Goal: Information Seeking & Learning: Learn about a topic

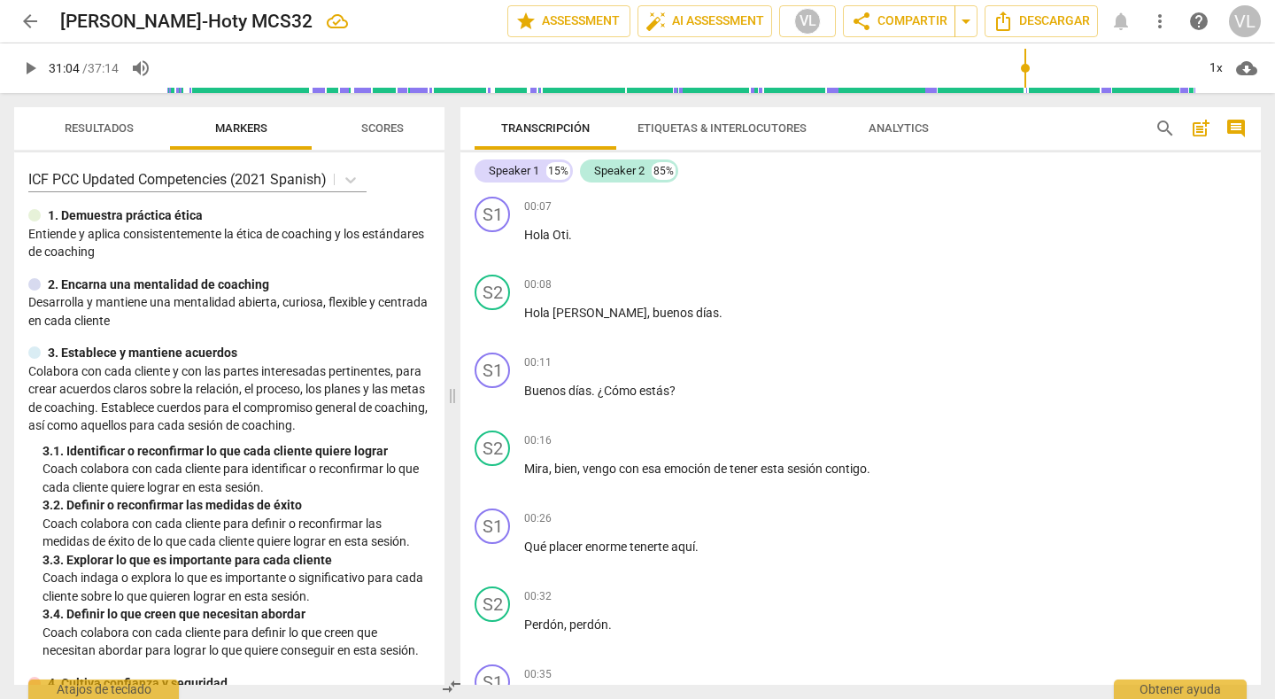
scroll to position [6343, 0]
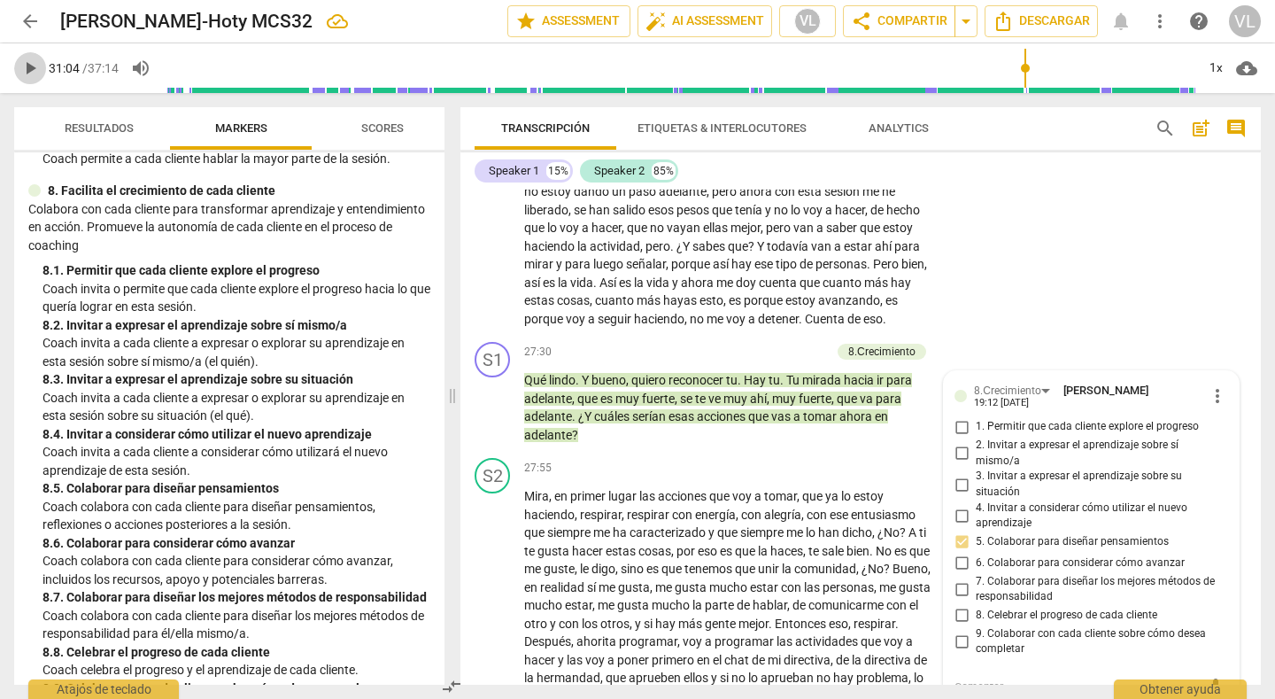
click at [28, 69] on span "play_arrow" at bounding box center [29, 68] width 21 height 21
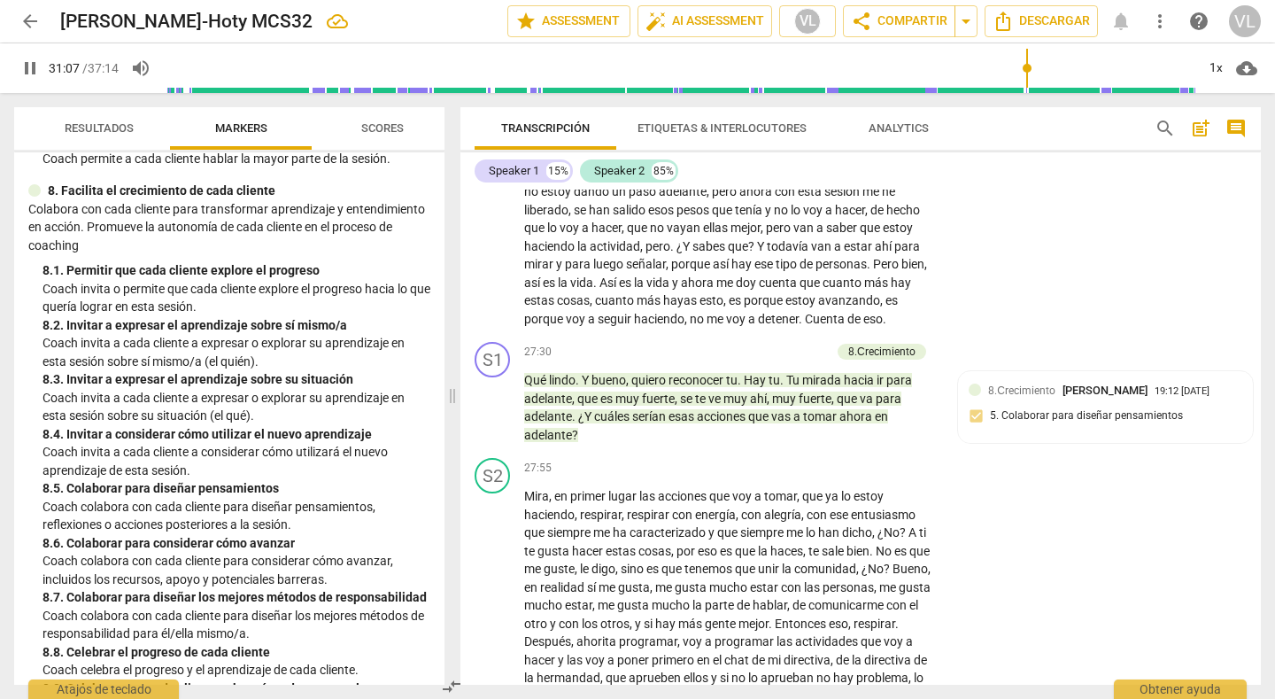
scroll to position [7176, 0]
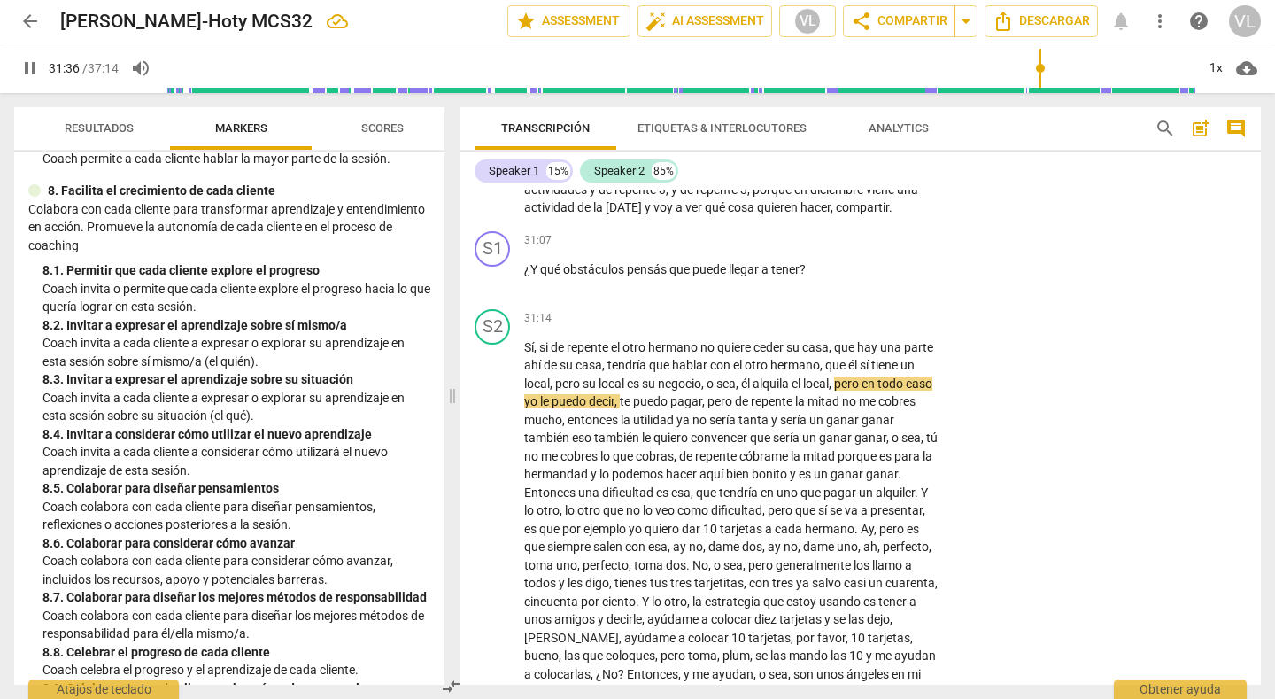
click at [27, 73] on span "pause" at bounding box center [29, 68] width 21 height 21
type input "1897"
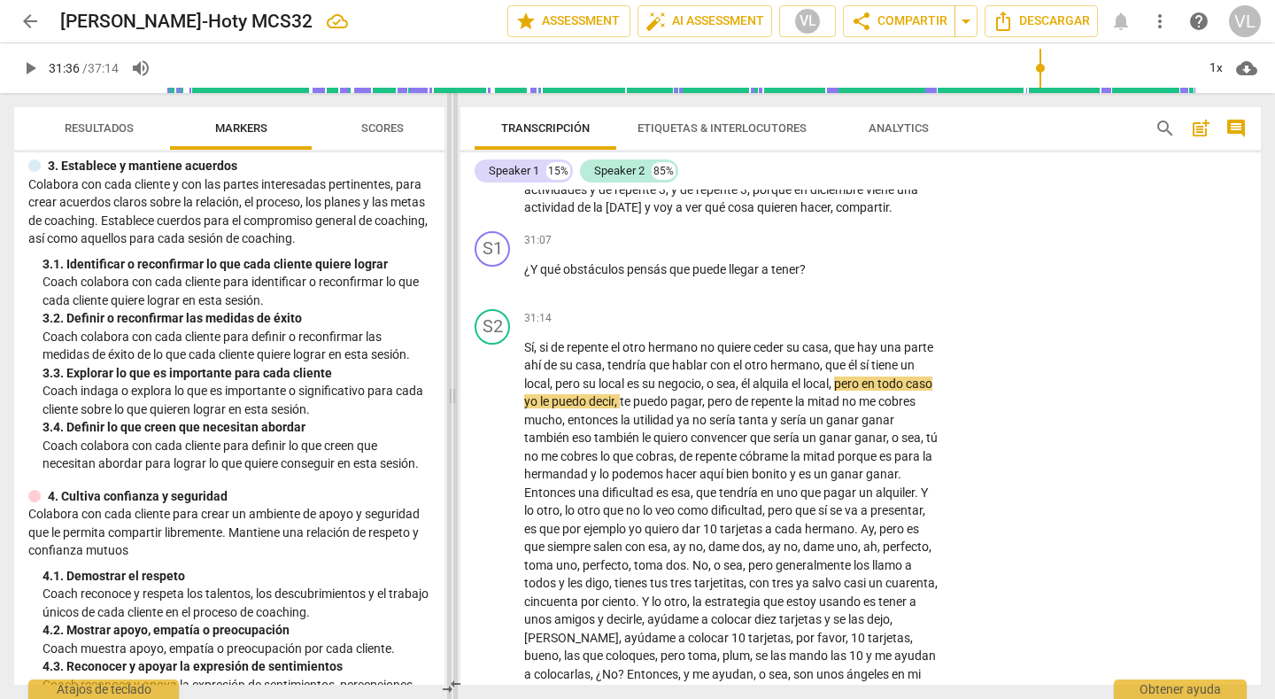
scroll to position [178, 0]
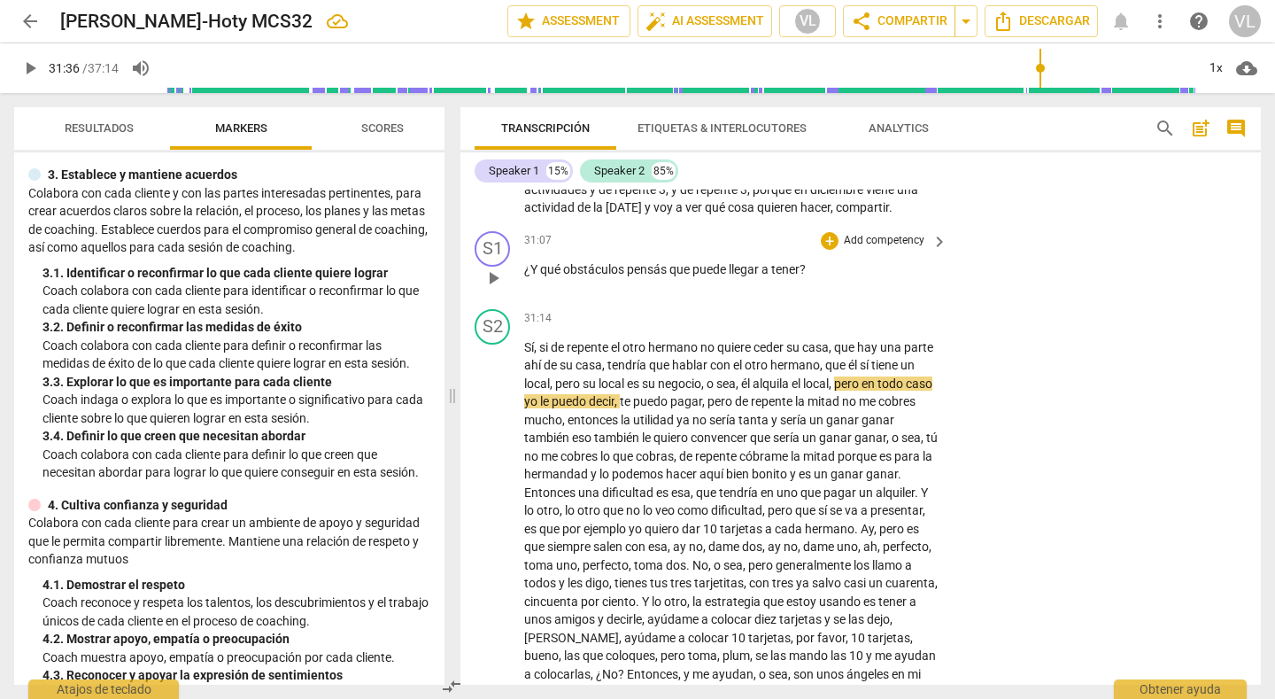
click at [539, 226] on div "S1 play_arrow pause 31:07 + Add competency keyboard_arrow_right ¿Y qué obstácul…" at bounding box center [860, 263] width 800 height 78
click at [234, 320] on div "3. 2. Definir o reconfirmar las medidas de éxito" at bounding box center [237, 327] width 388 height 19
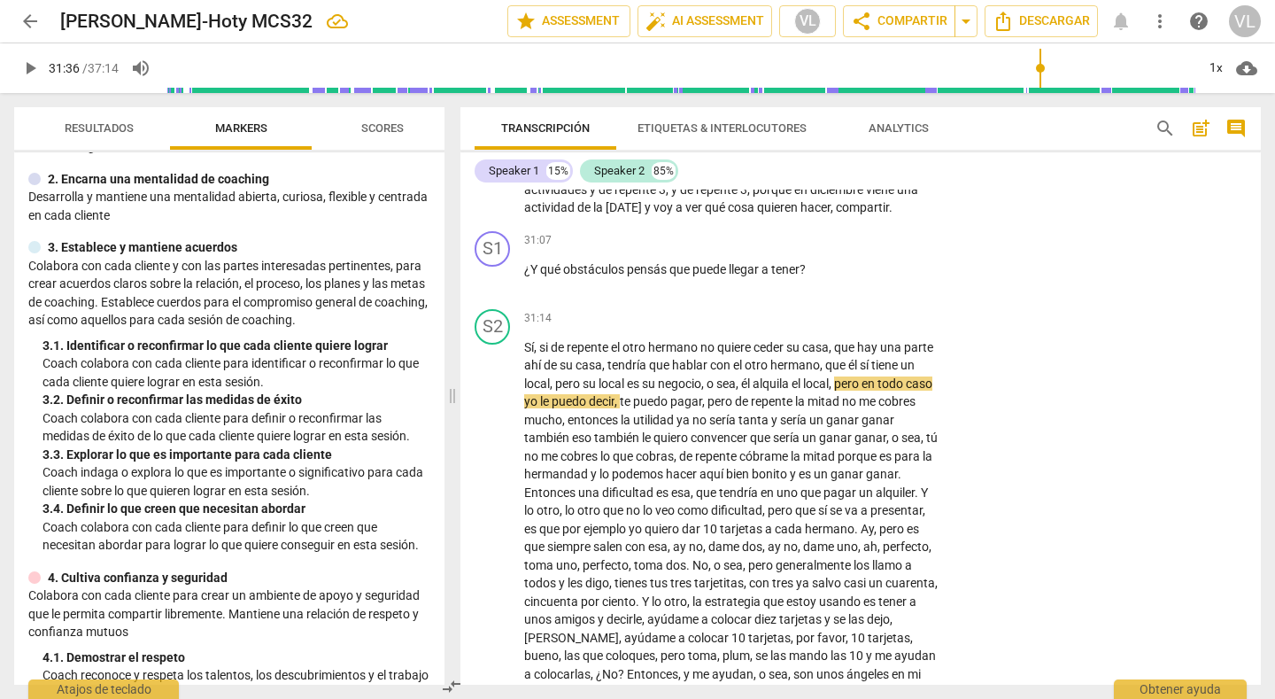
scroll to position [106, 0]
click at [1092, 444] on div "S2 play_arrow pause 31:14 + Add competency keyboard_arrow_right Sí , si de repe…" at bounding box center [860, 559] width 800 height 515
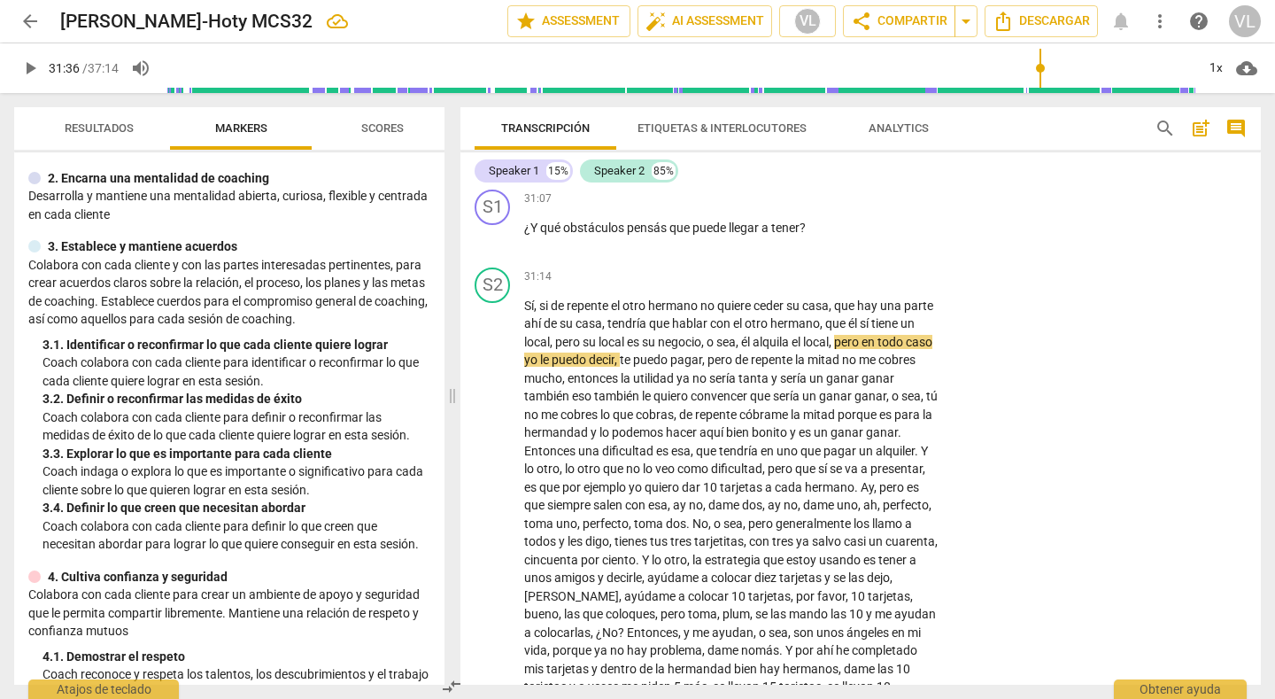
scroll to position [7088, 0]
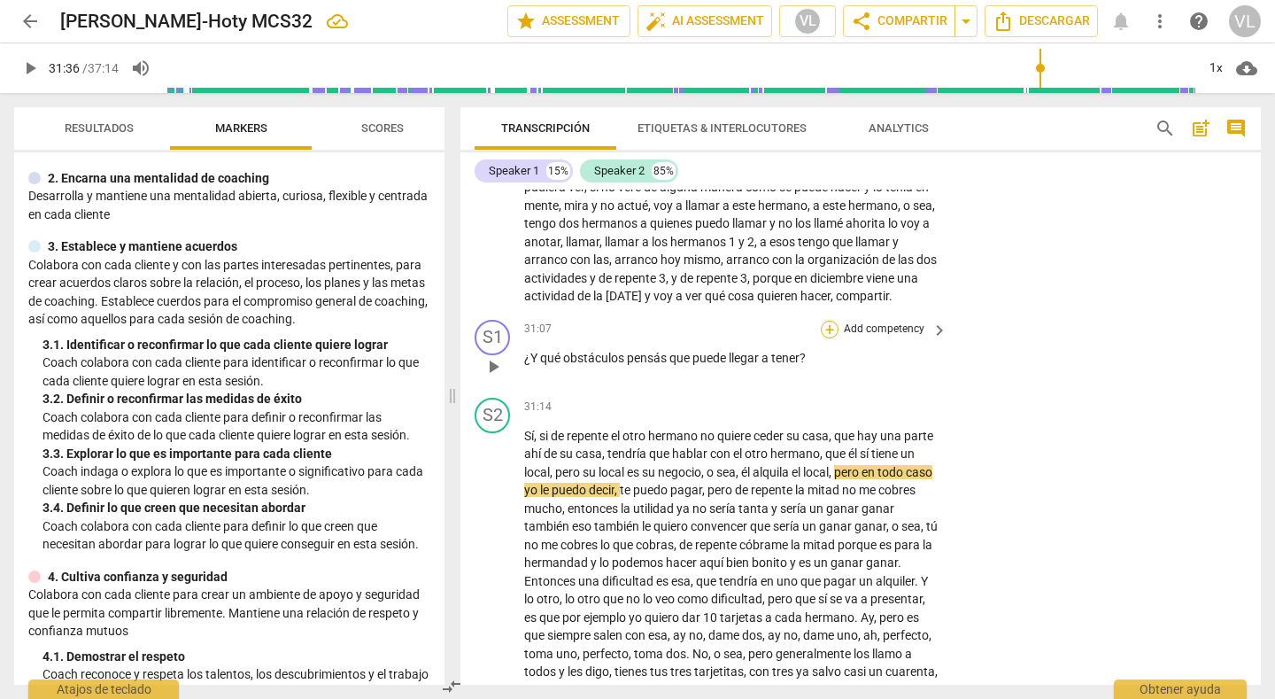
click at [826, 321] on div "+" at bounding box center [830, 330] width 18 height 18
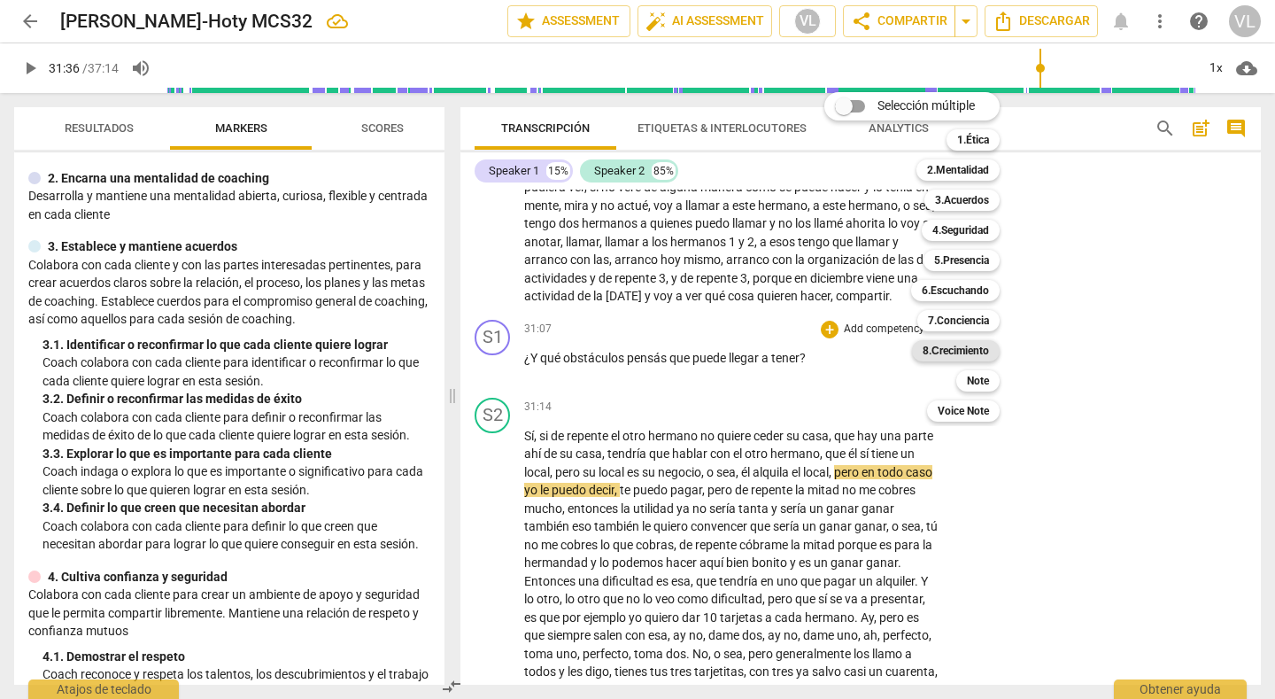
click at [941, 350] on b "8.Сrecimiento" at bounding box center [956, 350] width 66 height 21
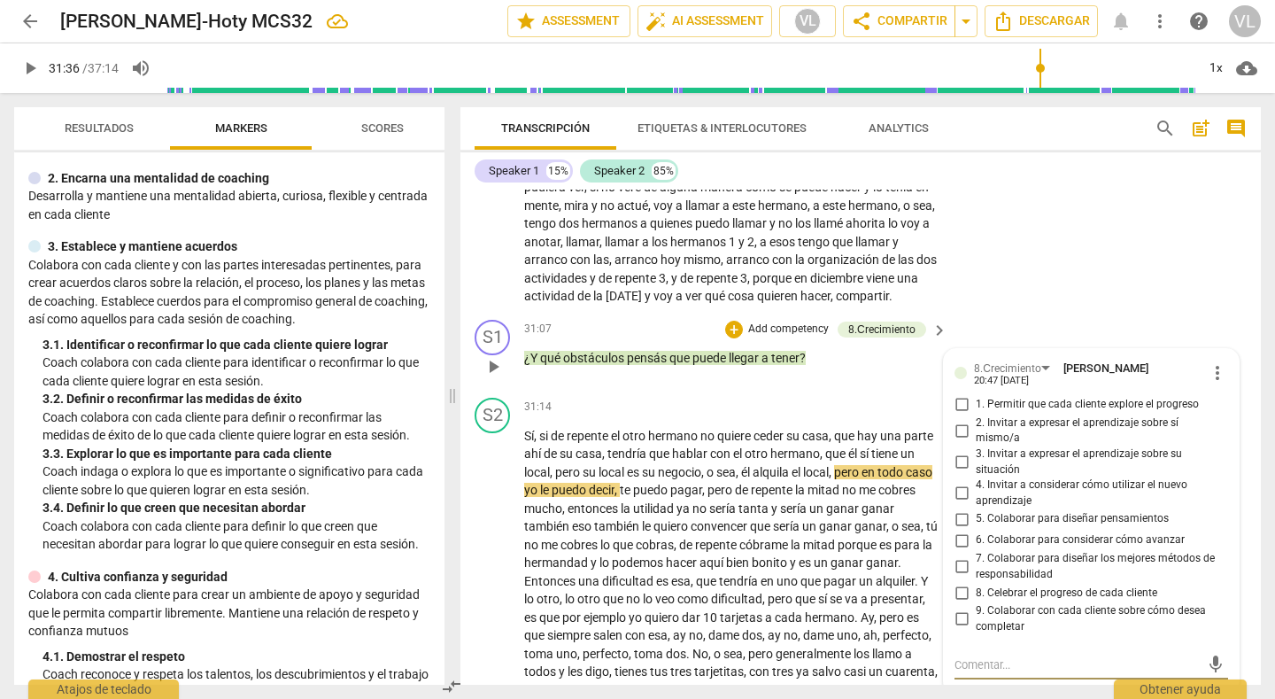
click at [957, 556] on input "7. Colaborar para diseñar los mejores métodos de responsabilidad" at bounding box center [961, 566] width 28 height 21
checkbox input "true"
click at [958, 608] on input "9. Colaborar con cada cliente sobre cómo desea completar" at bounding box center [961, 618] width 28 height 21
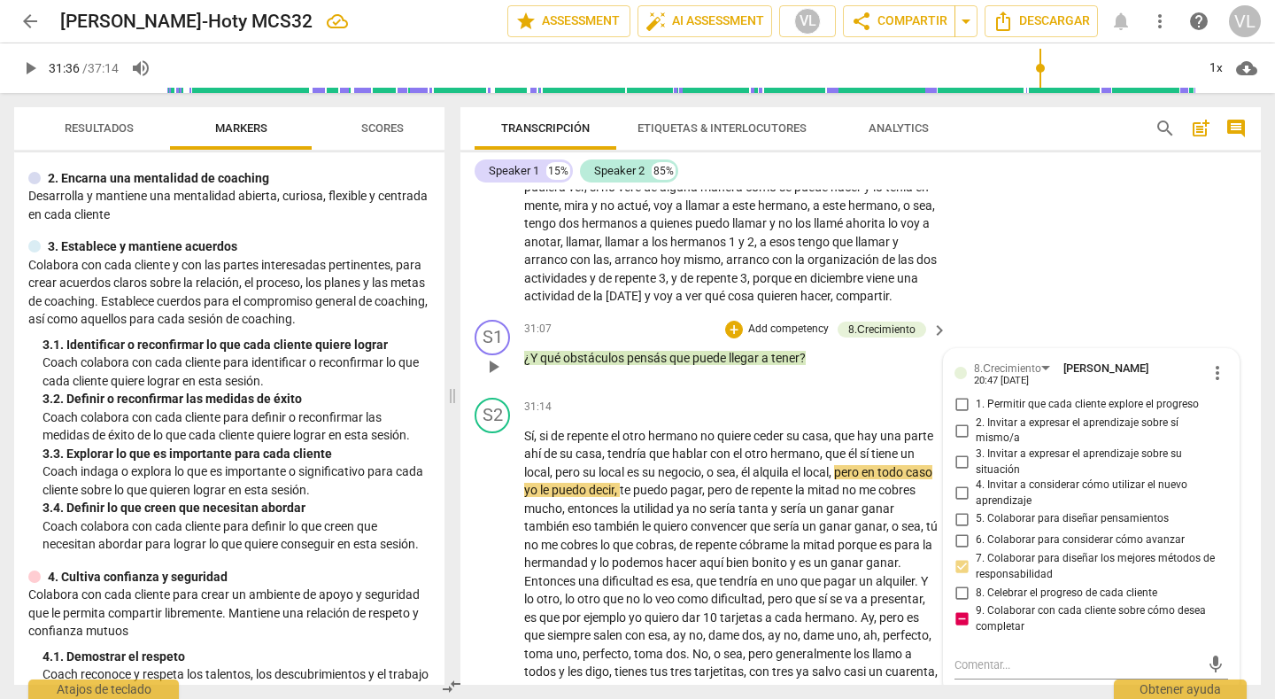
checkbox input "false"
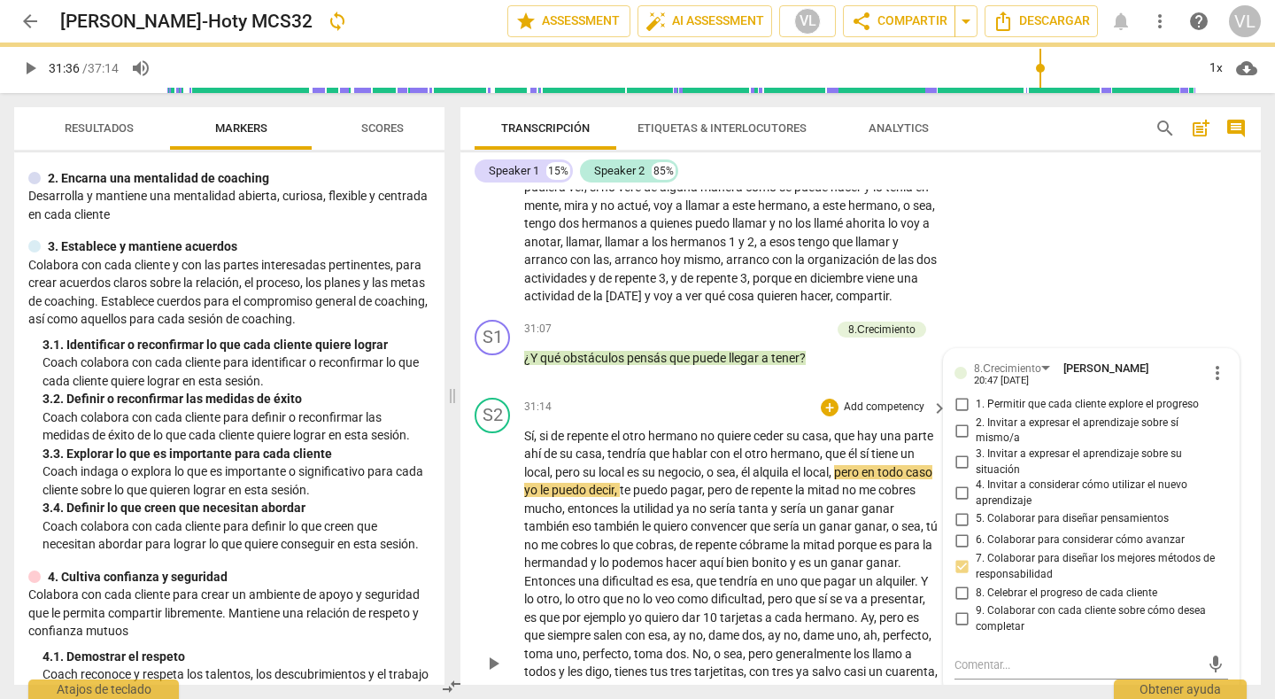
click at [896, 399] on p "Add competency" at bounding box center [884, 407] width 84 height 16
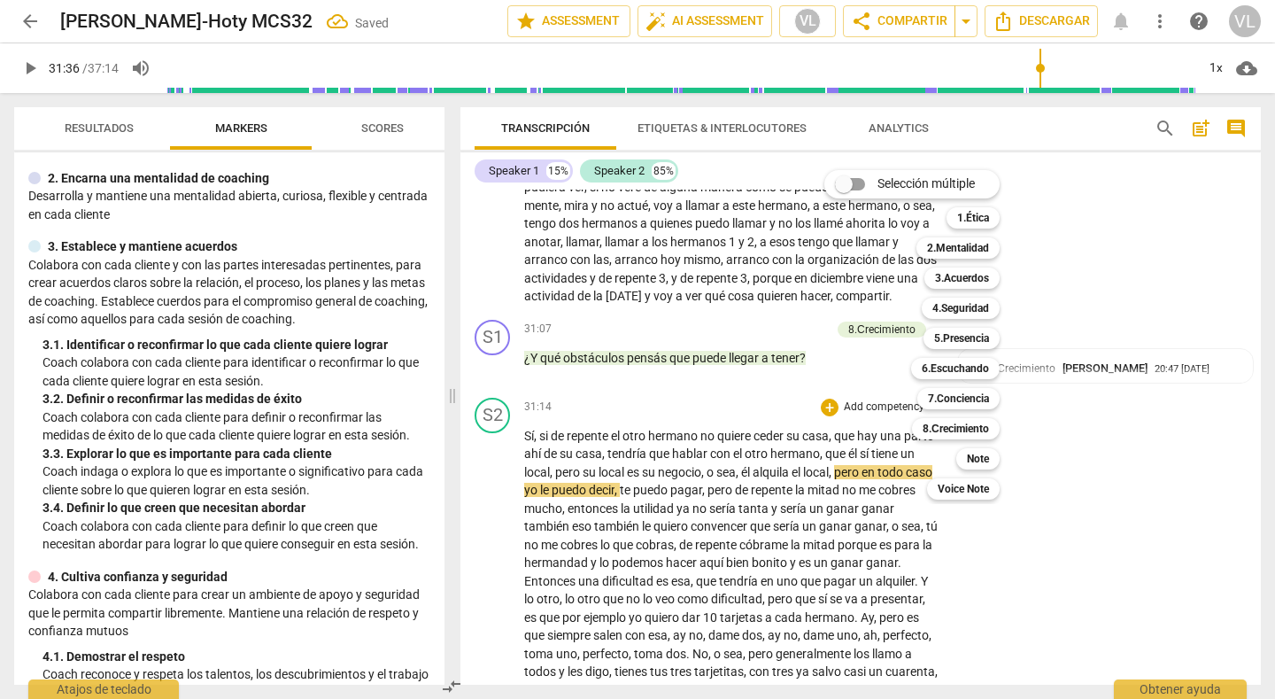
click at [1141, 576] on div at bounding box center [637, 349] width 1275 height 699
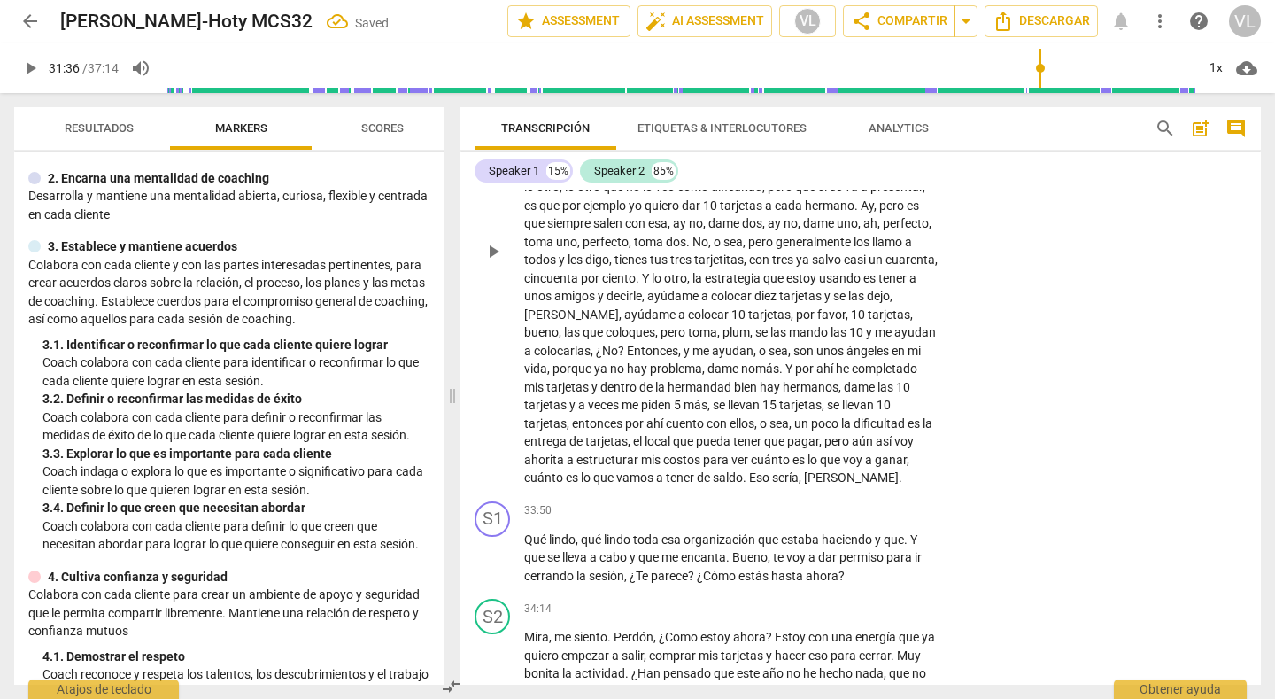
scroll to position [7531, 0]
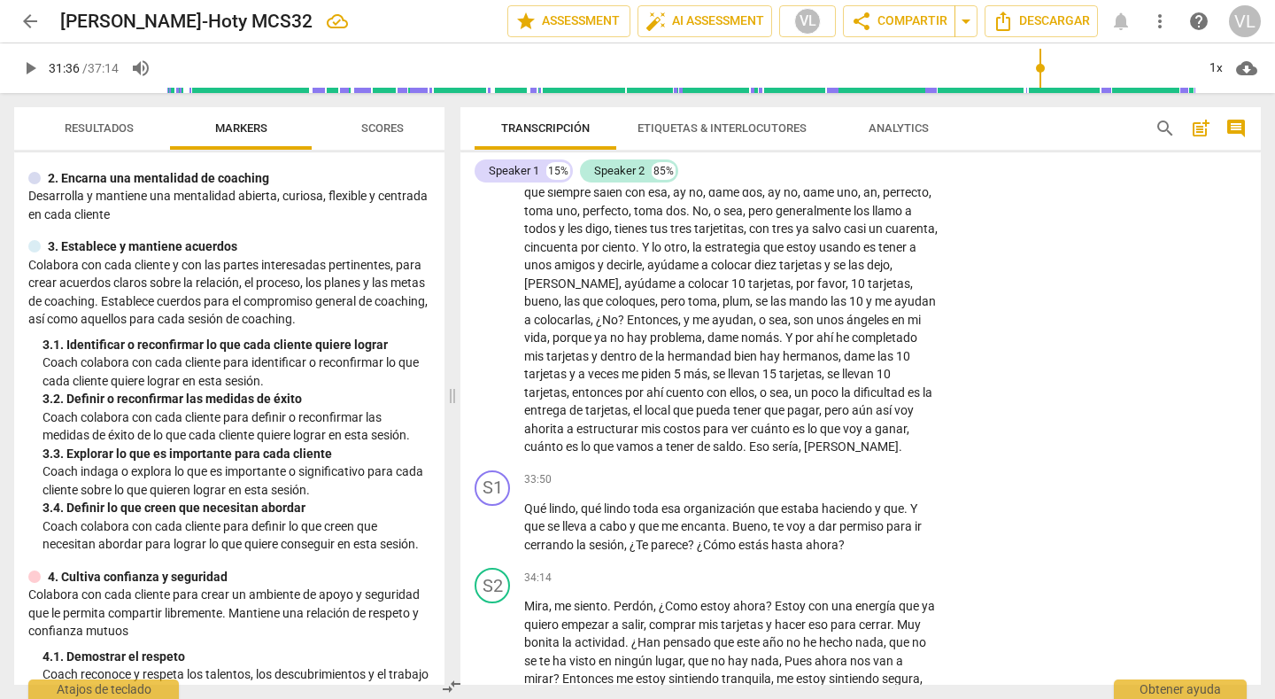
type input "1897"
click at [829, 471] on div "+" at bounding box center [830, 480] width 18 height 18
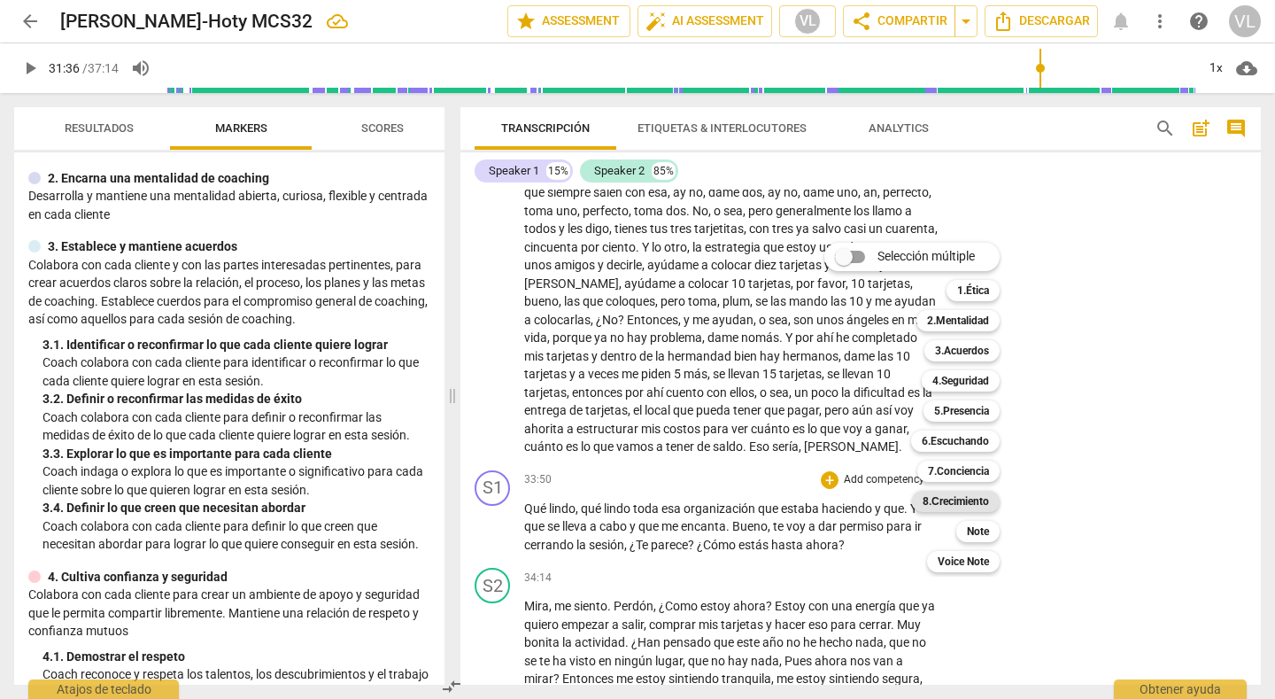
click at [963, 495] on b "8.Сrecimiento" at bounding box center [956, 501] width 66 height 21
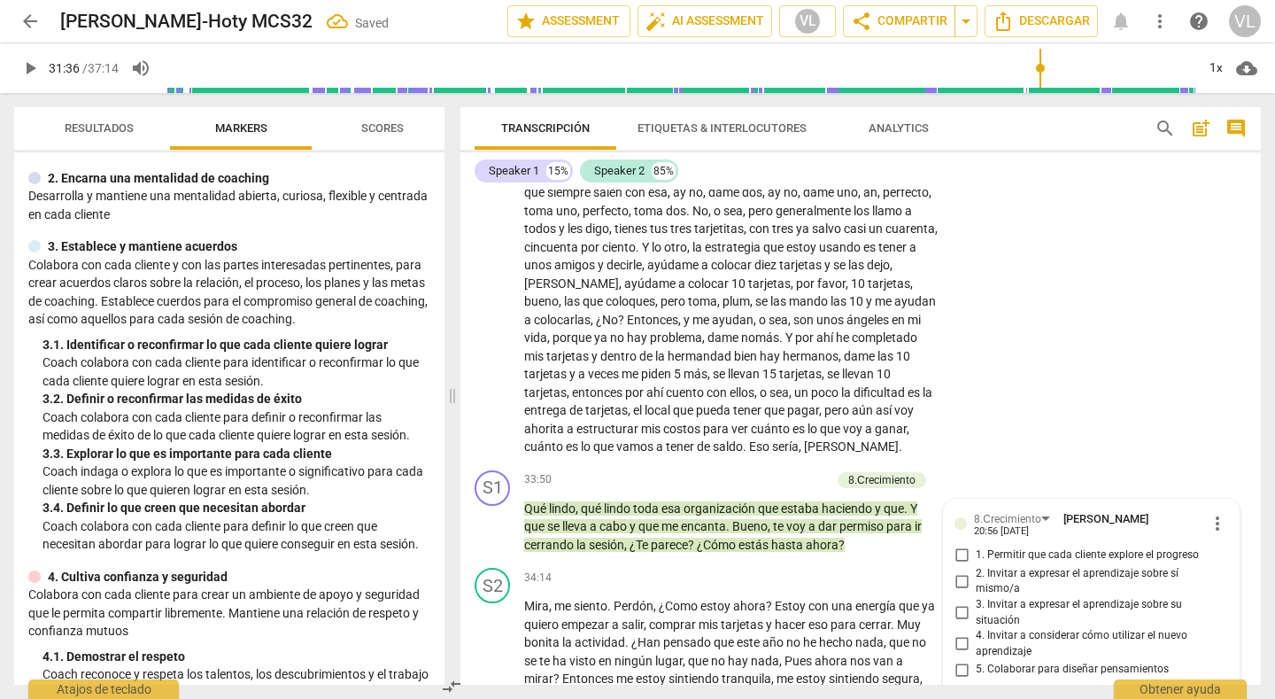
scroll to position [7836, 0]
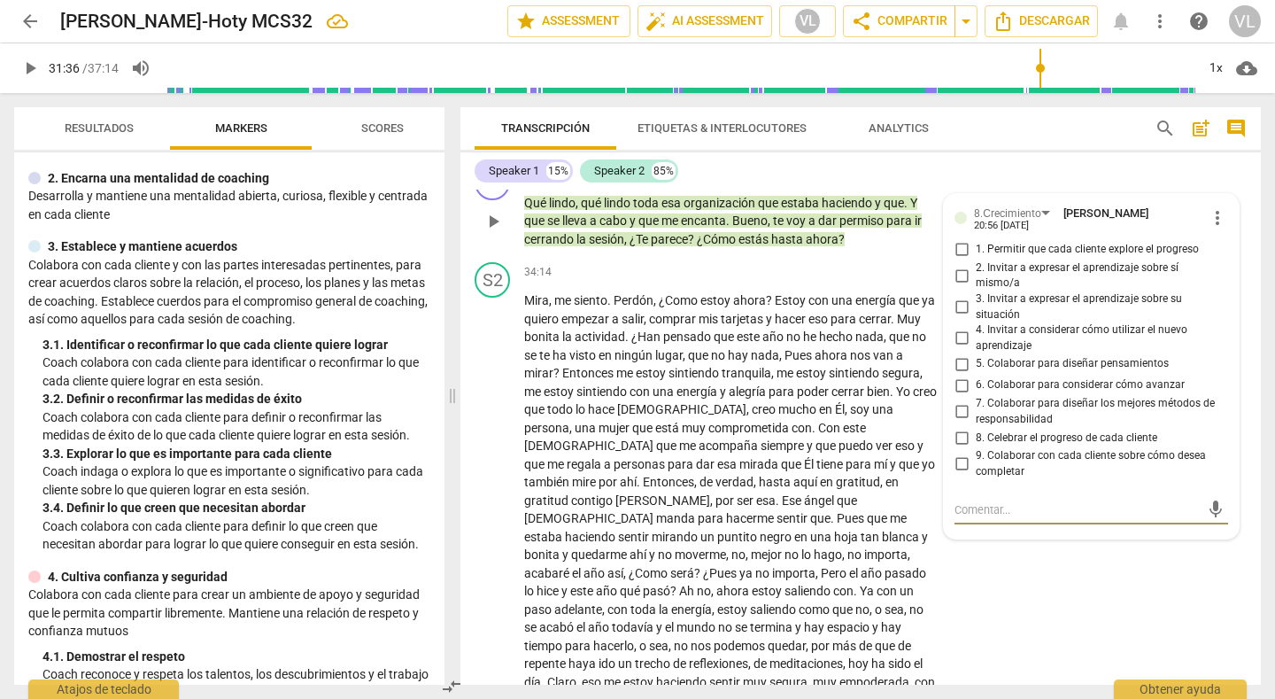
click at [954, 453] on input "9. Colaborar con cada cliente sobre cómo desea completar" at bounding box center [961, 463] width 28 height 21
checkbox input "true"
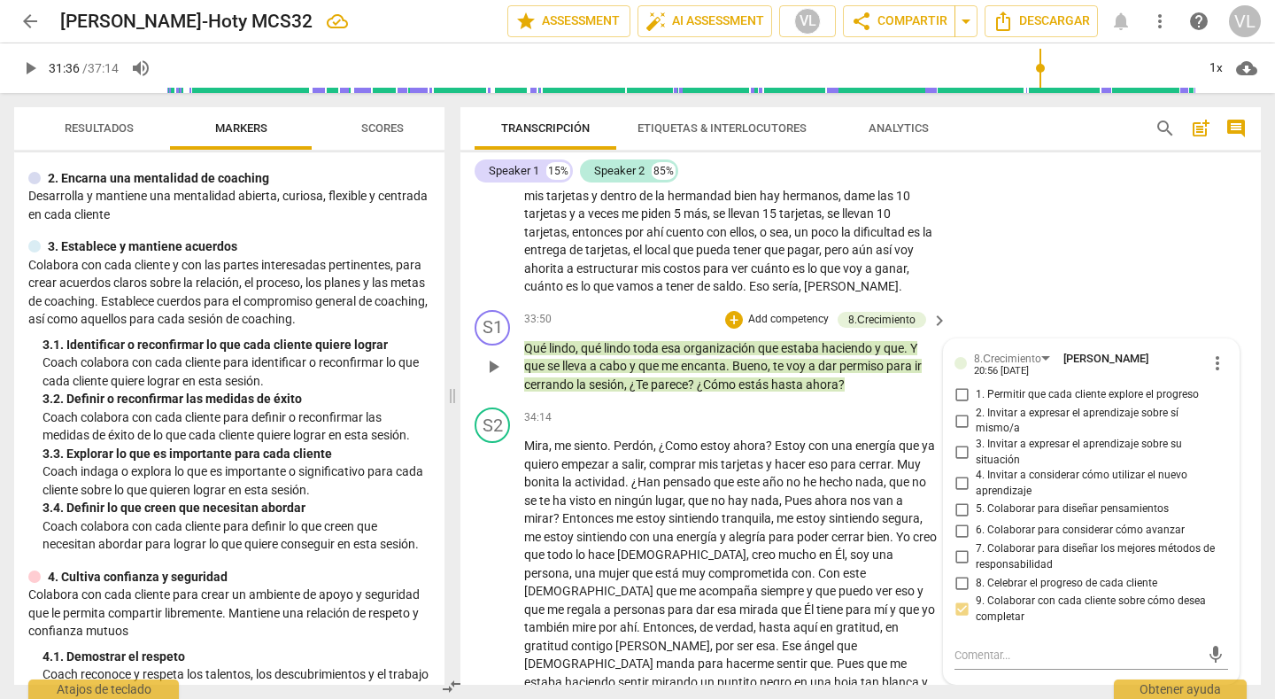
scroll to position [7659, 0]
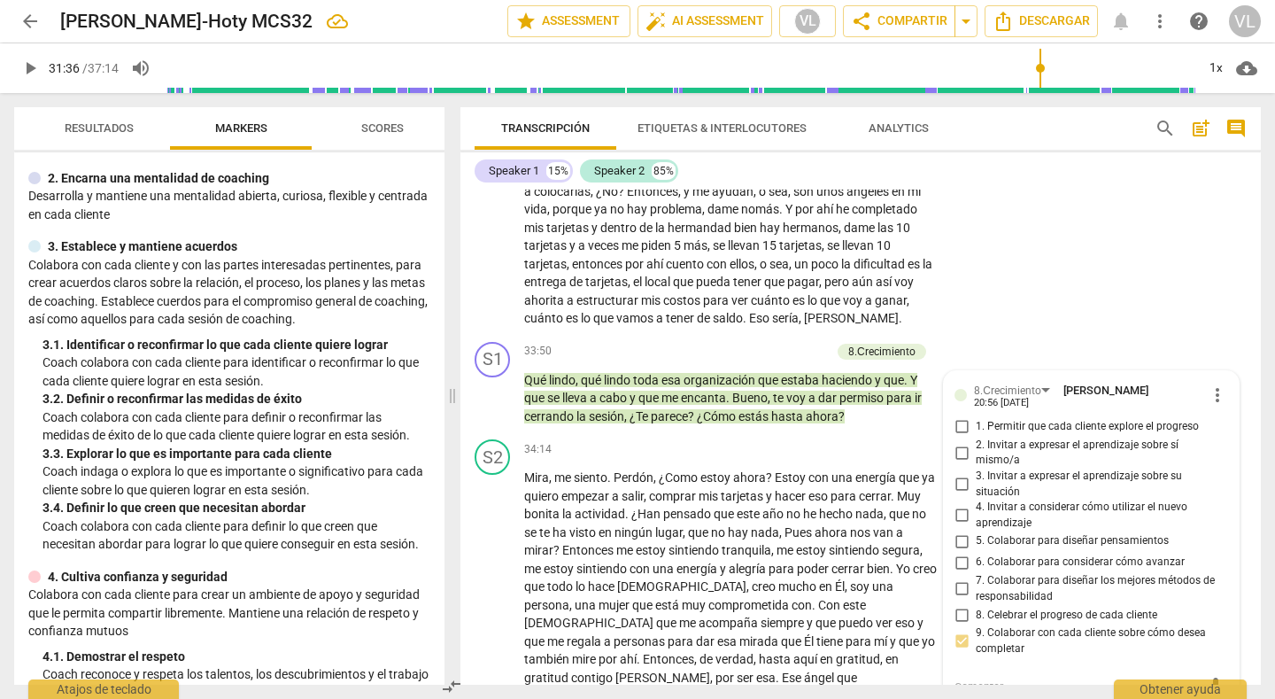
click at [1096, 244] on div "S2 play_arrow pause 31:14 + Add competency keyboard_arrow_right Sí , si de repe…" at bounding box center [860, 76] width 800 height 515
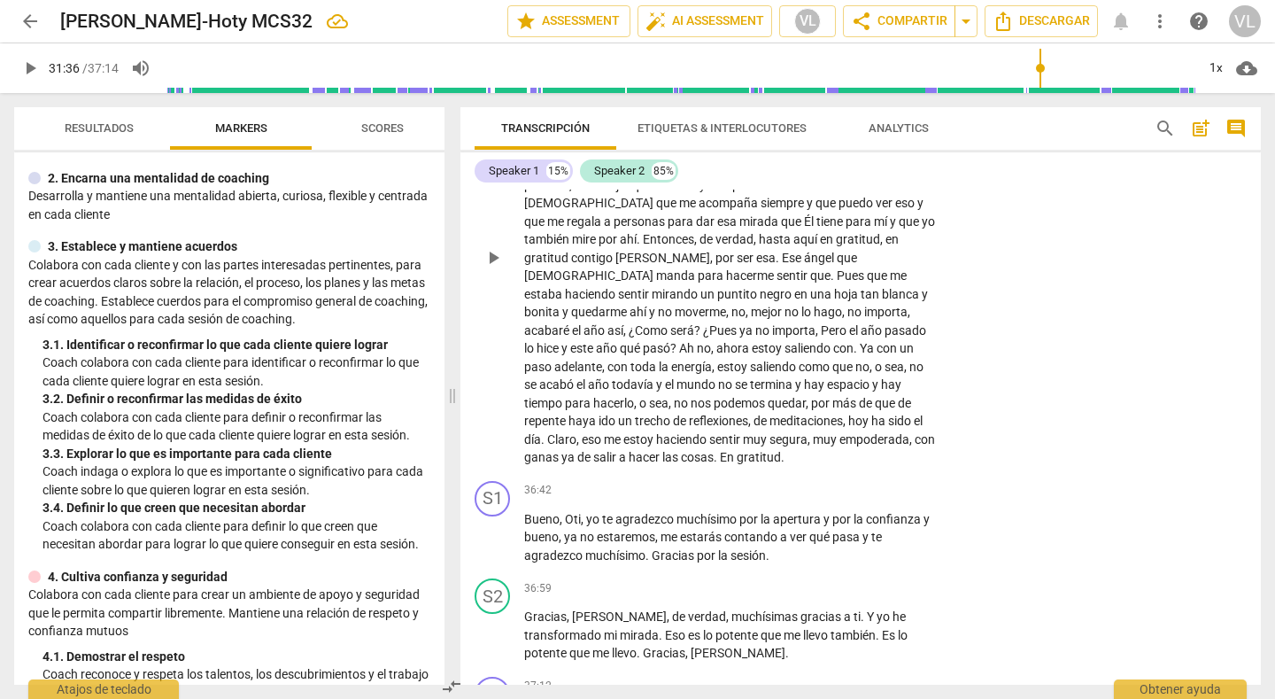
scroll to position [8102, 0]
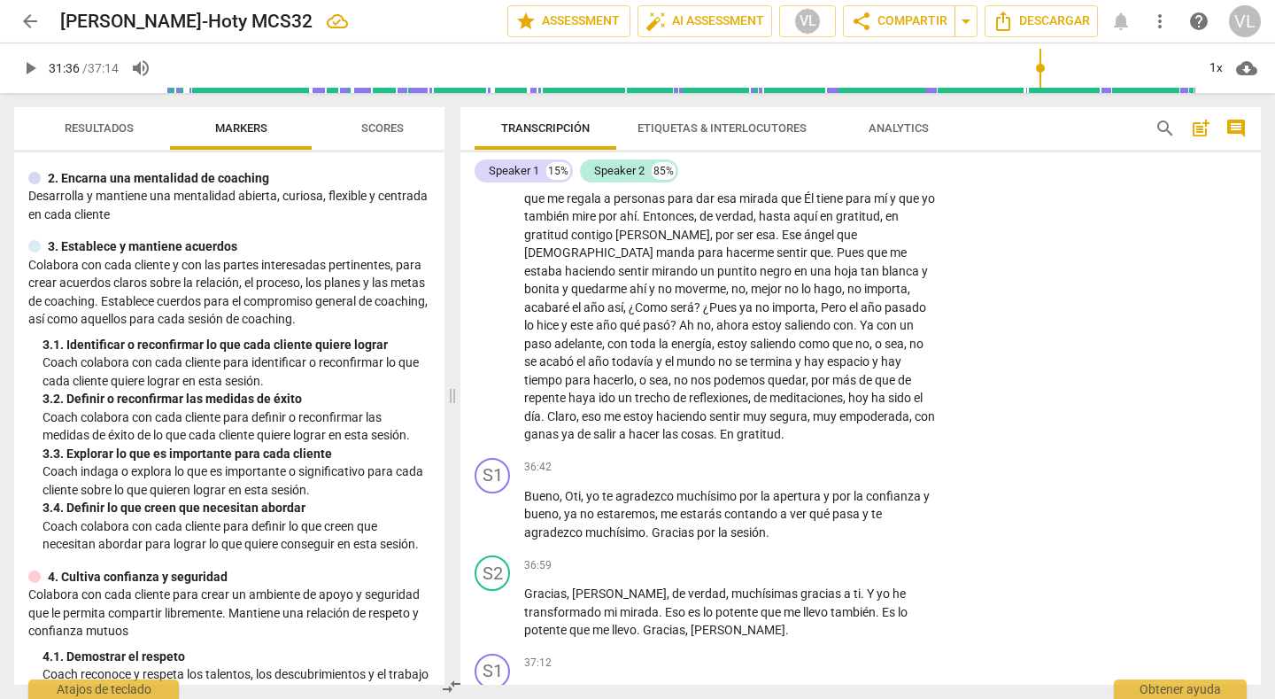
click at [27, 19] on span "arrow_back" at bounding box center [29, 21] width 21 height 21
